Goal: Check status: Check status

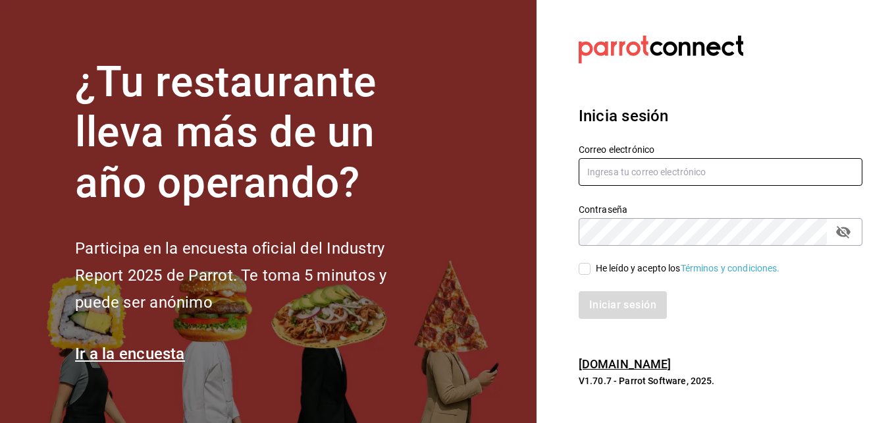
type input "[EMAIL_ADDRESS][DOMAIN_NAME]"
click at [585, 271] on input "He leído y acepto los Términos y condiciones." at bounding box center [585, 269] width 12 height 12
checkbox input "true"
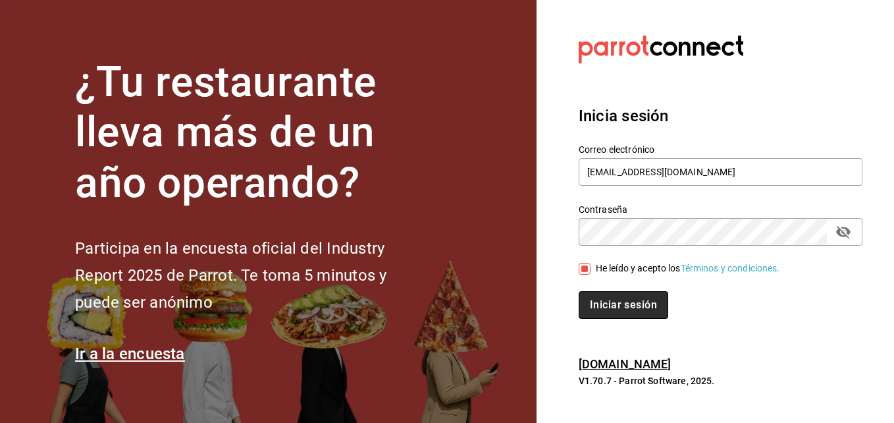
click at [616, 313] on button "Iniciar sesión" at bounding box center [624, 305] width 90 height 28
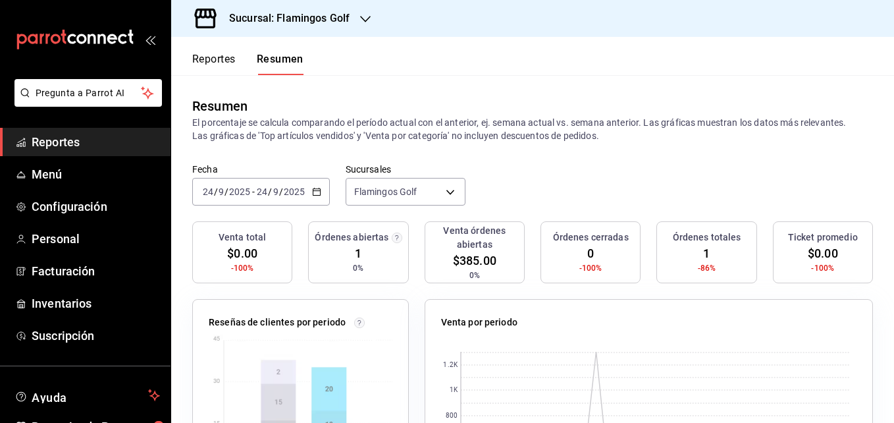
click at [214, 53] on button "Reportes" at bounding box center [213, 64] width 43 height 22
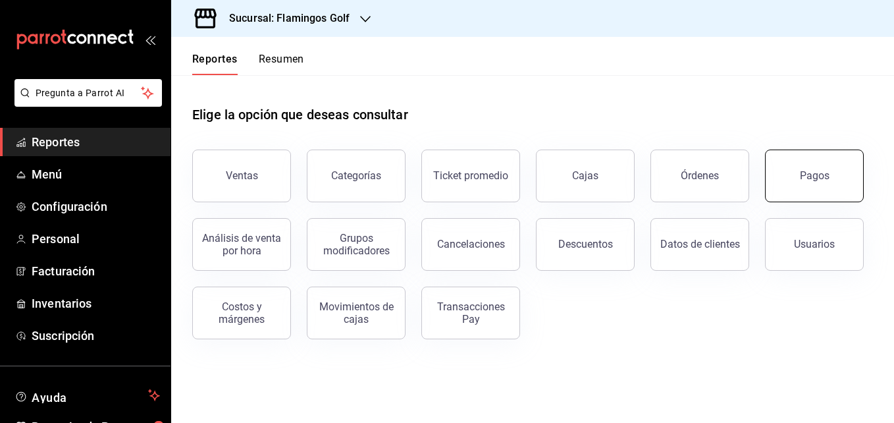
click at [808, 180] on div "Pagos" at bounding box center [815, 175] width 30 height 13
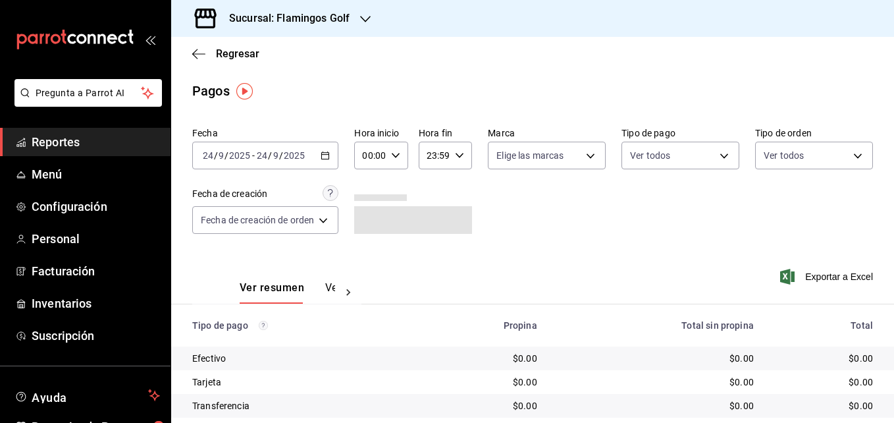
click at [329, 155] on \(Stroke\) "button" at bounding box center [325, 154] width 7 height 1
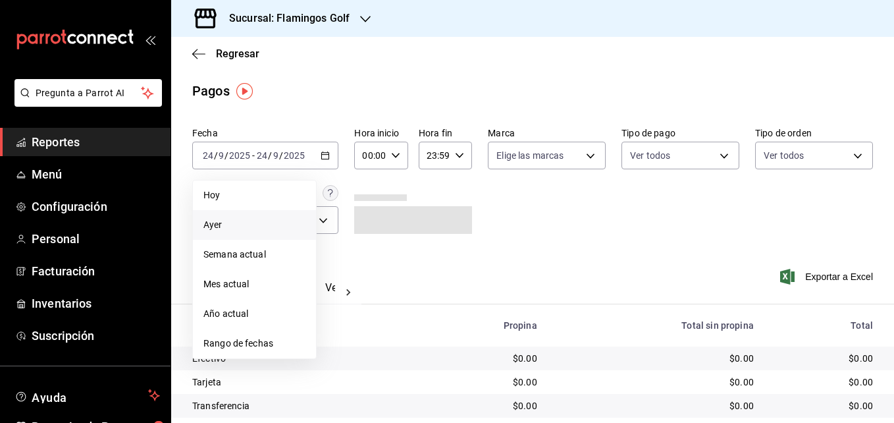
click at [226, 218] on span "Ayer" at bounding box center [254, 225] width 102 height 14
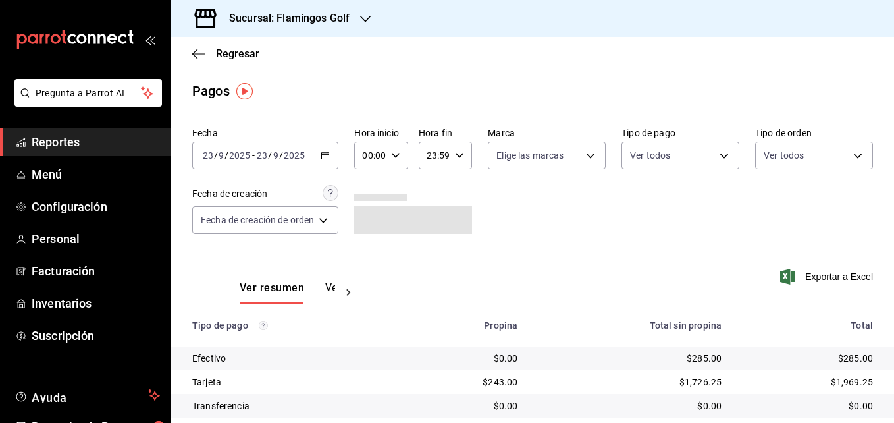
click at [365, 18] on icon "button" at bounding box center [365, 19] width 11 height 11
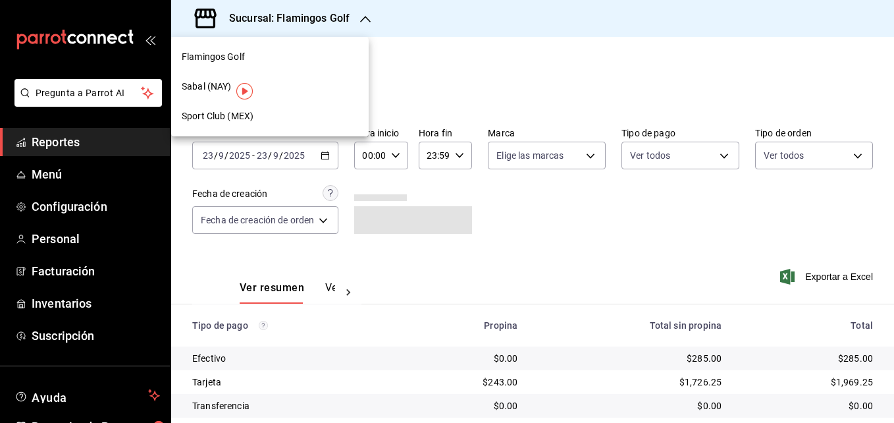
click at [198, 87] on span "Sabal (NAY)" at bounding box center [206, 87] width 49 height 14
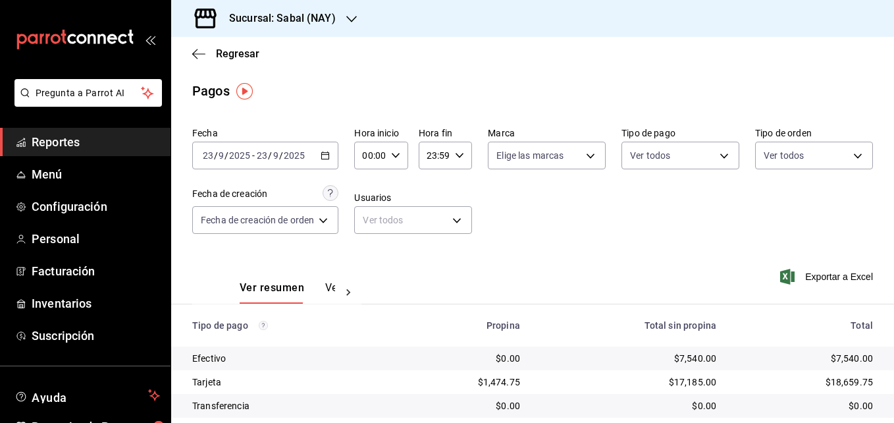
scroll to position [74, 0]
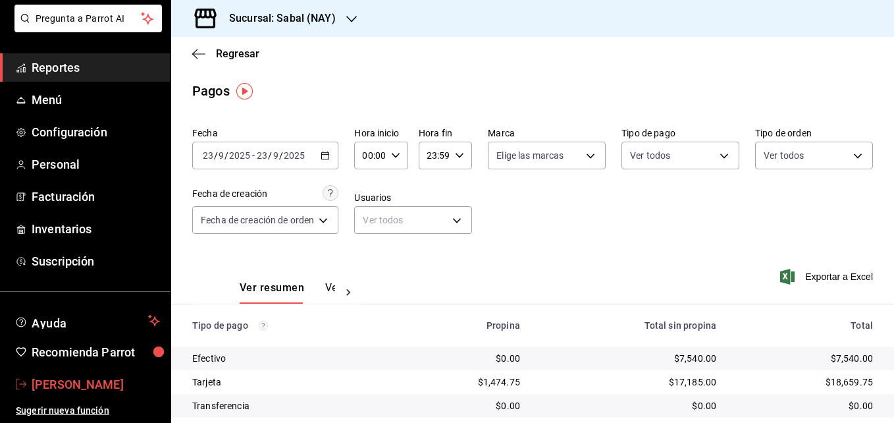
click at [93, 386] on span "Samael Joya" at bounding box center [96, 384] width 128 height 18
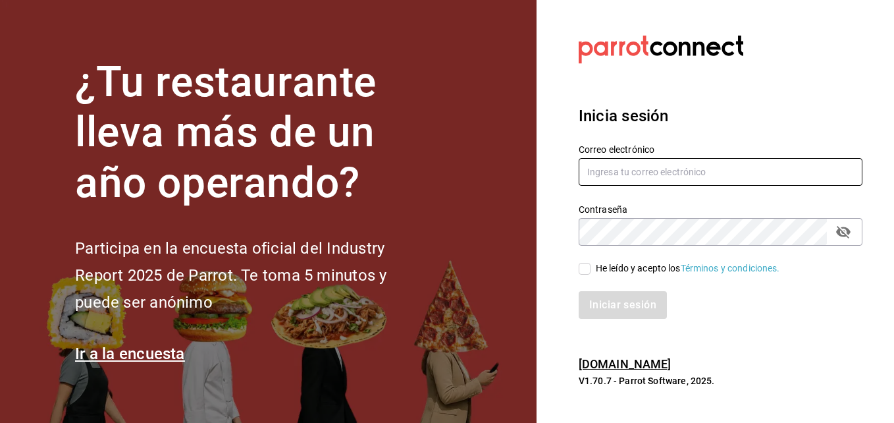
type input "[EMAIL_ADDRESS][DOMAIN_NAME]"
